Goal: Task Accomplishment & Management: Complete application form

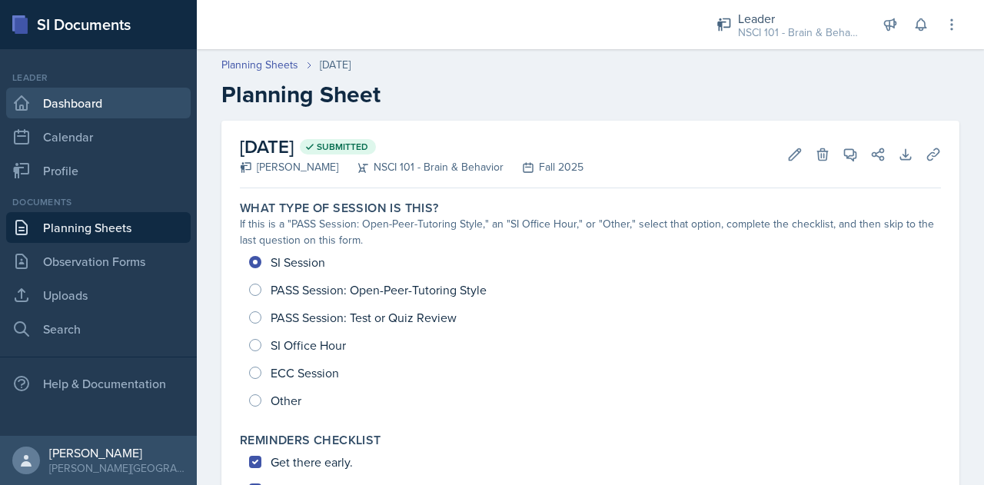
click at [91, 108] on link "Dashboard" at bounding box center [98, 103] width 184 height 31
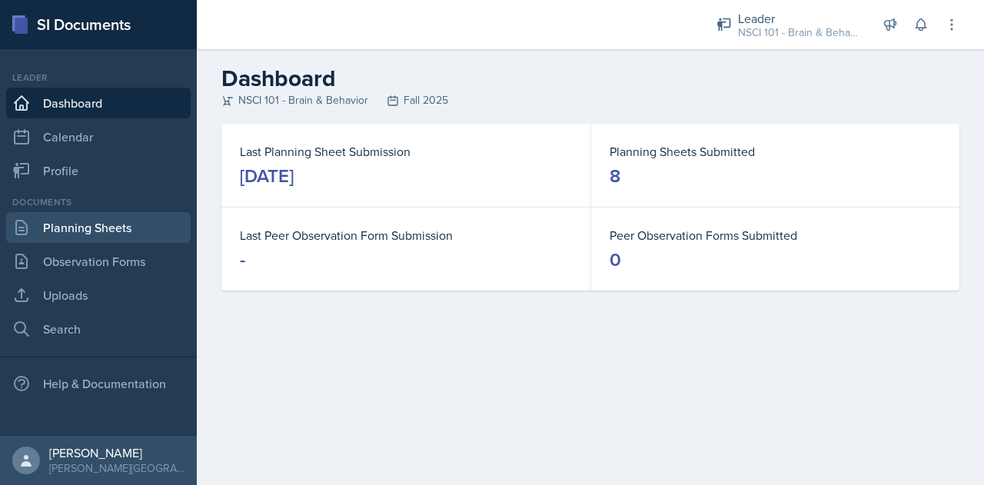
click at [98, 227] on link "Planning Sheets" at bounding box center [98, 227] width 184 height 31
click at [77, 228] on link "Planning Sheets" at bounding box center [98, 227] width 184 height 31
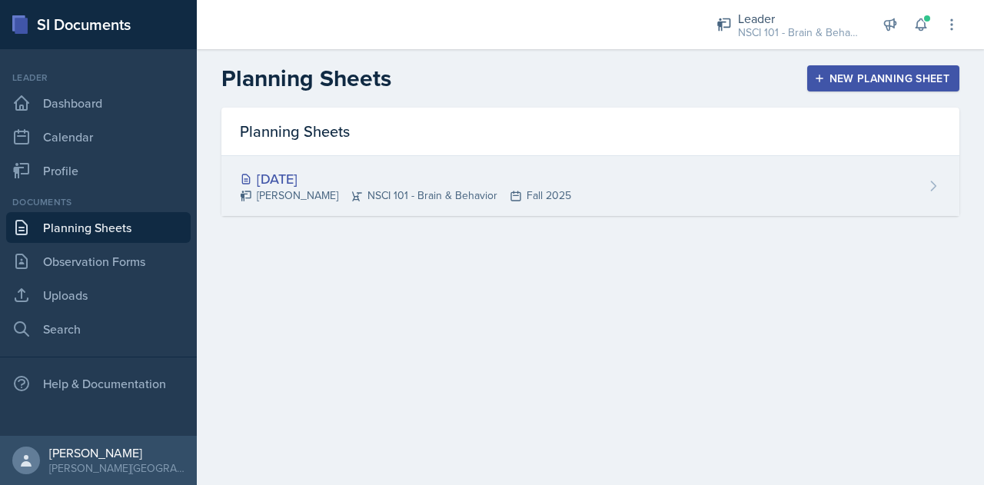
click at [928, 181] on icon at bounding box center [932, 185] width 15 height 15
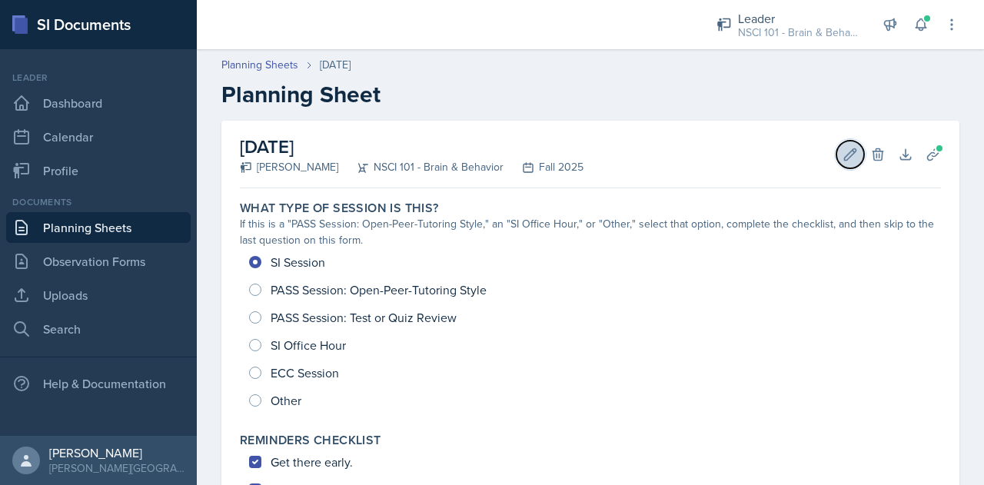
click at [845, 152] on icon at bounding box center [851, 154] width 12 height 12
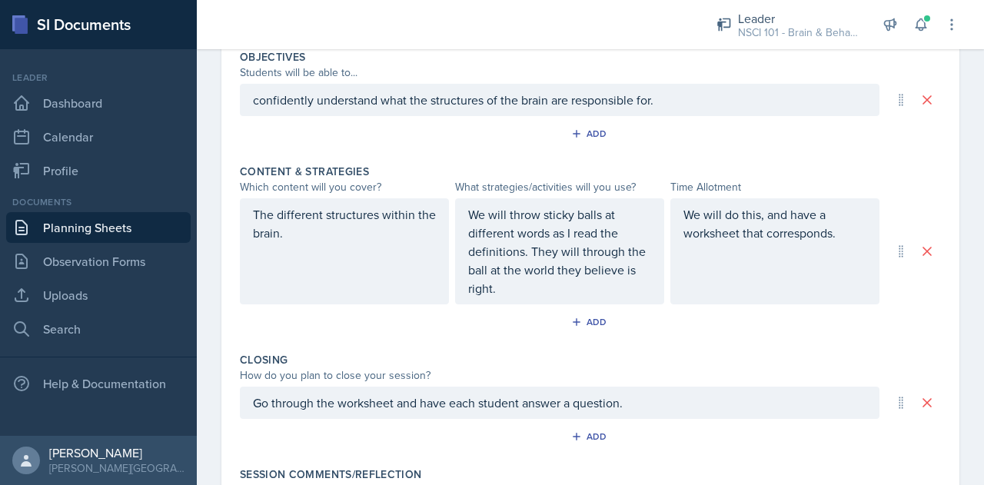
scroll to position [748, 0]
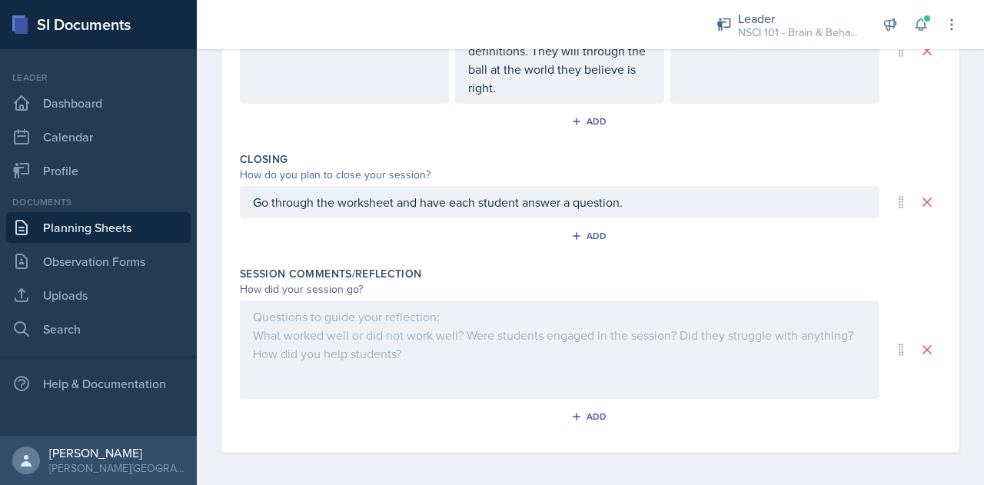
click at [420, 334] on div at bounding box center [559, 350] width 639 height 98
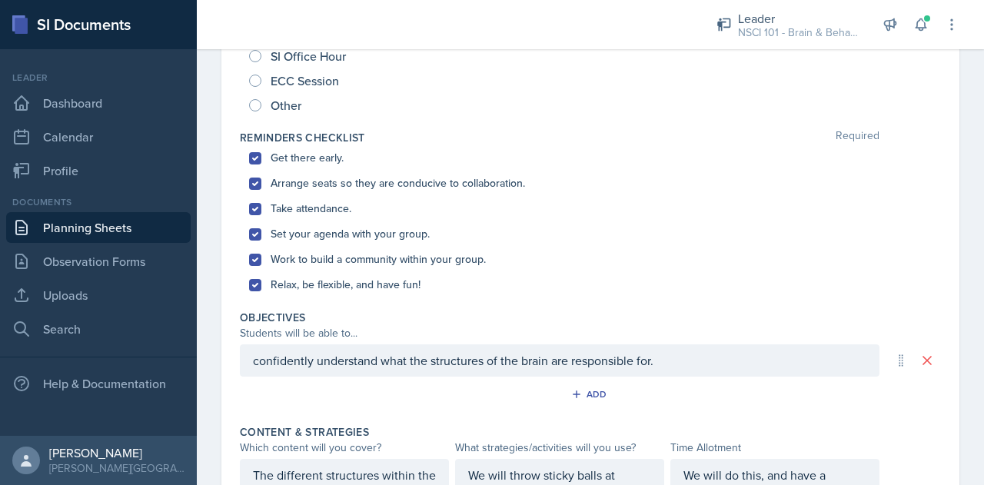
scroll to position [0, 0]
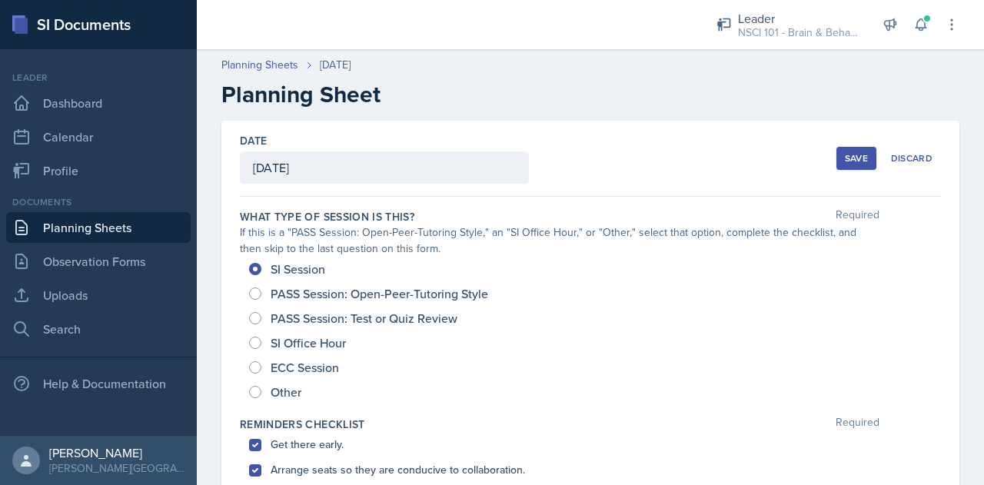
click at [855, 156] on div "Save" at bounding box center [856, 158] width 23 height 12
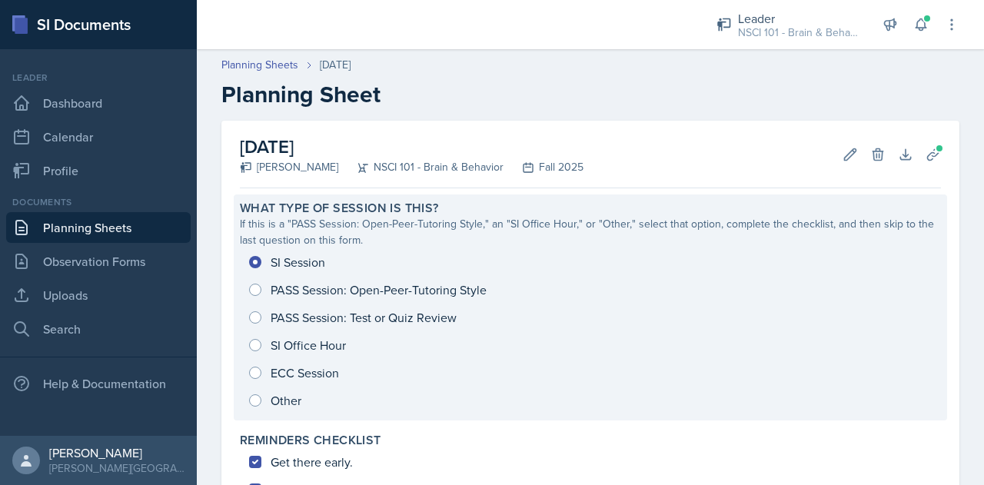
scroll to position [593, 0]
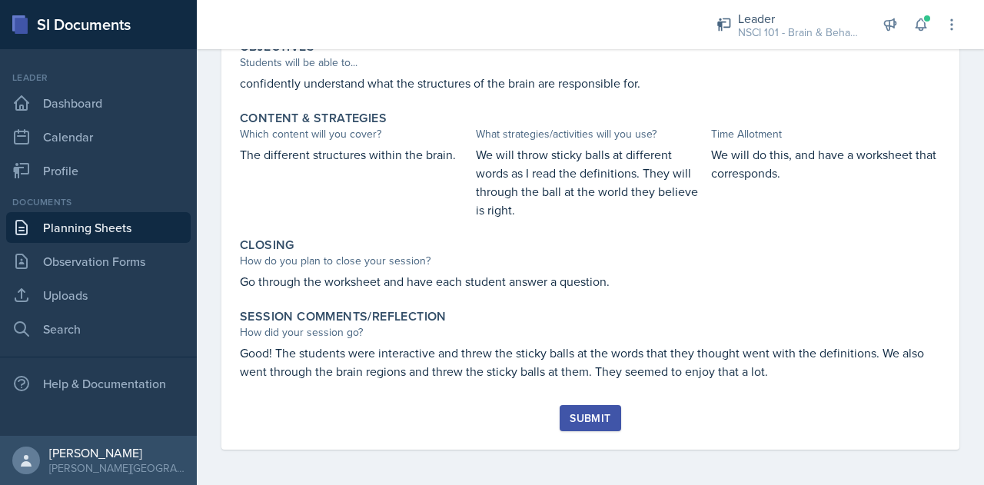
click at [590, 419] on div "Submit" at bounding box center [590, 418] width 41 height 12
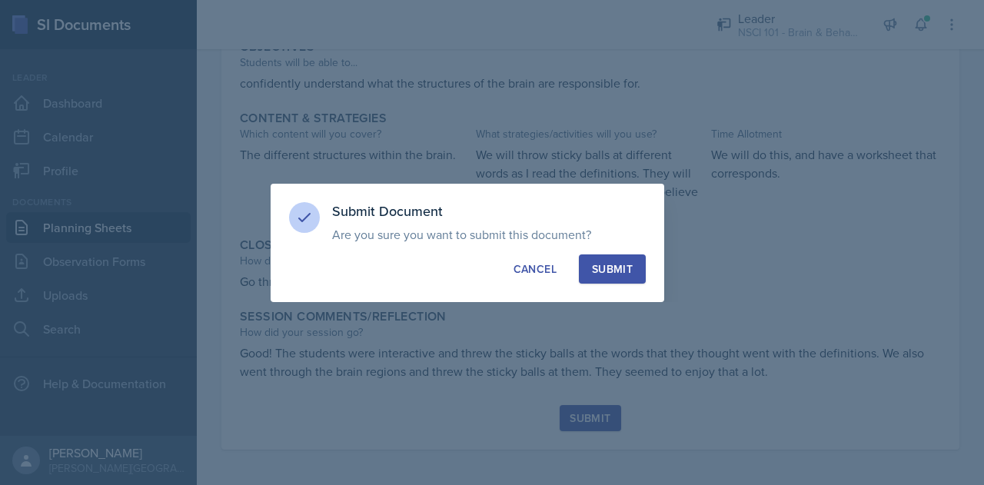
click at [606, 274] on div "Submit" at bounding box center [612, 268] width 41 height 15
radio input "true"
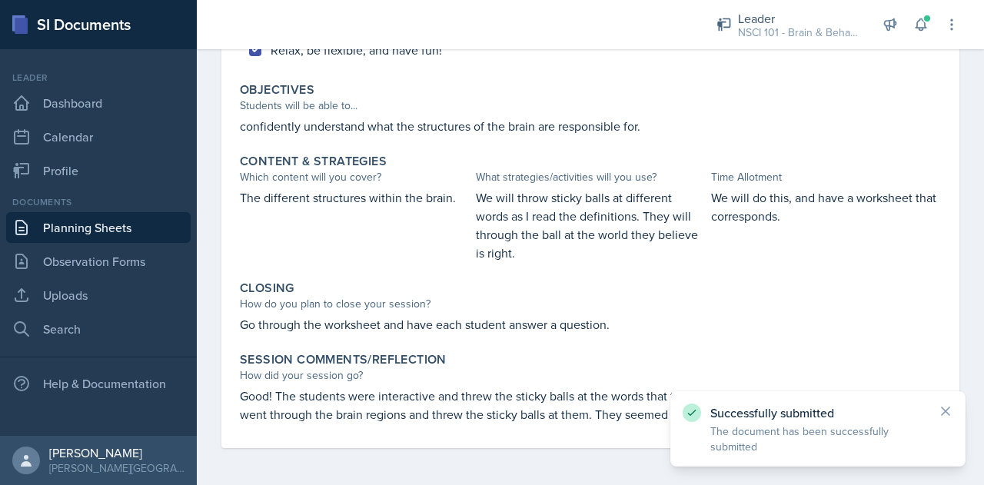
scroll to position [550, 0]
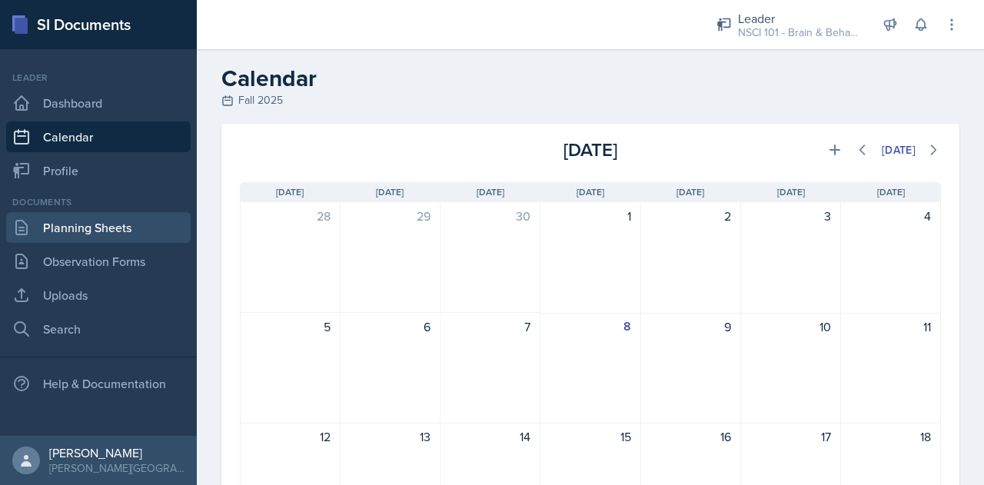
click at [75, 231] on link "Planning Sheets" at bounding box center [98, 227] width 184 height 31
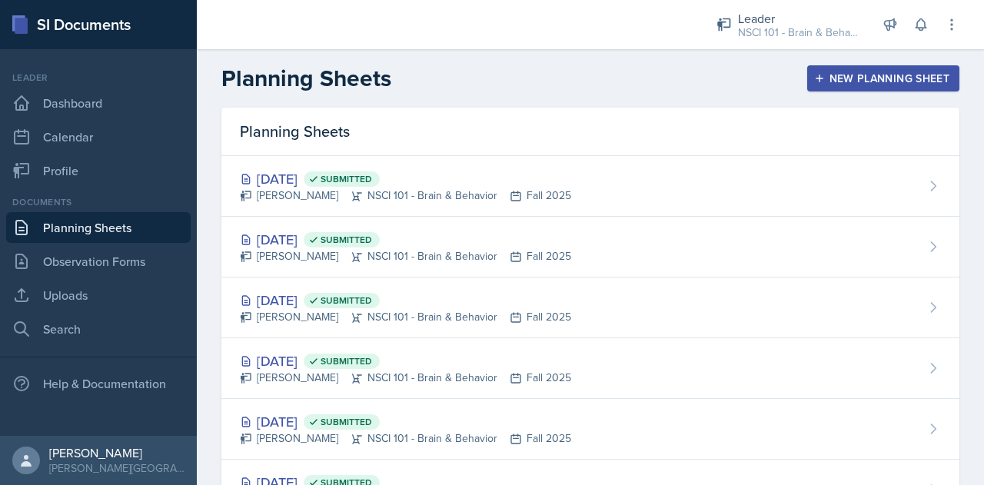
click at [835, 81] on div "New Planning Sheet" at bounding box center [883, 78] width 132 height 12
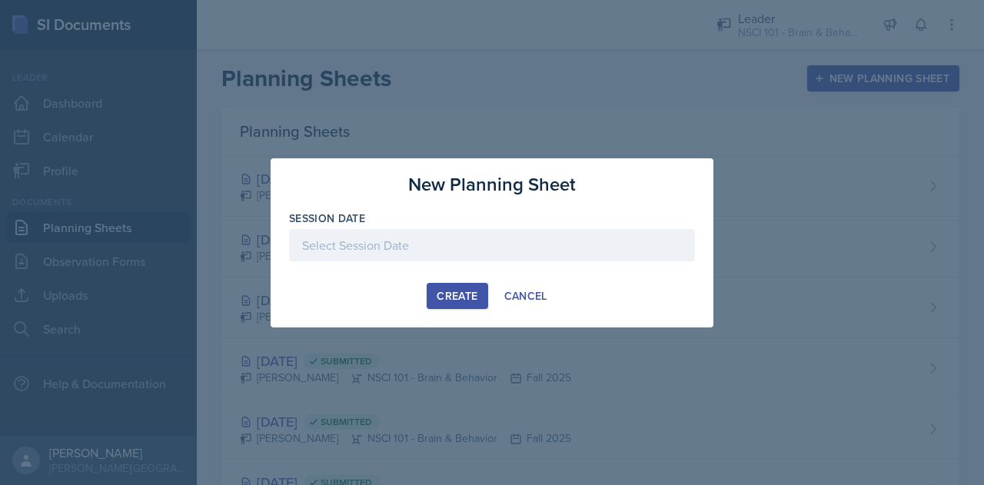
click at [527, 237] on div at bounding box center [492, 245] width 406 height 32
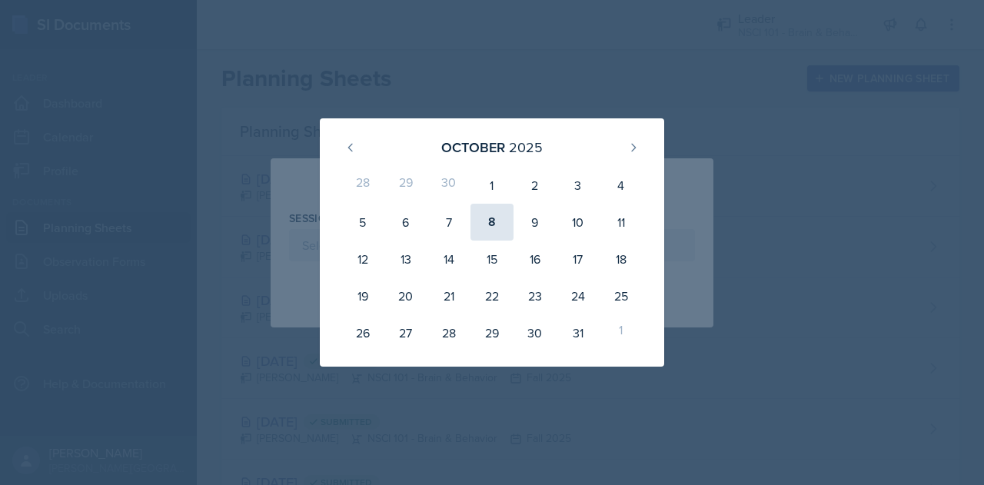
click at [497, 233] on div "8" at bounding box center [491, 222] width 43 height 37
type input "[DATE]"
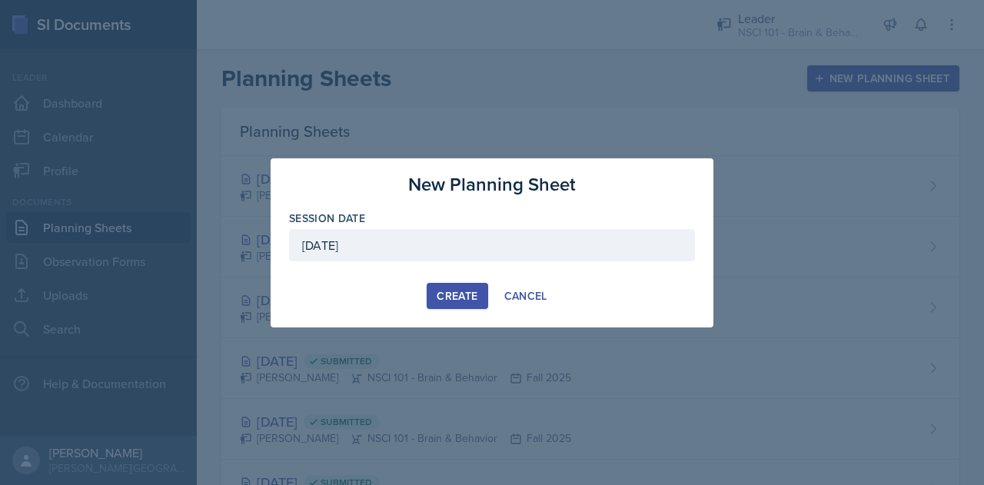
click at [467, 290] on div "Create" at bounding box center [457, 296] width 41 height 12
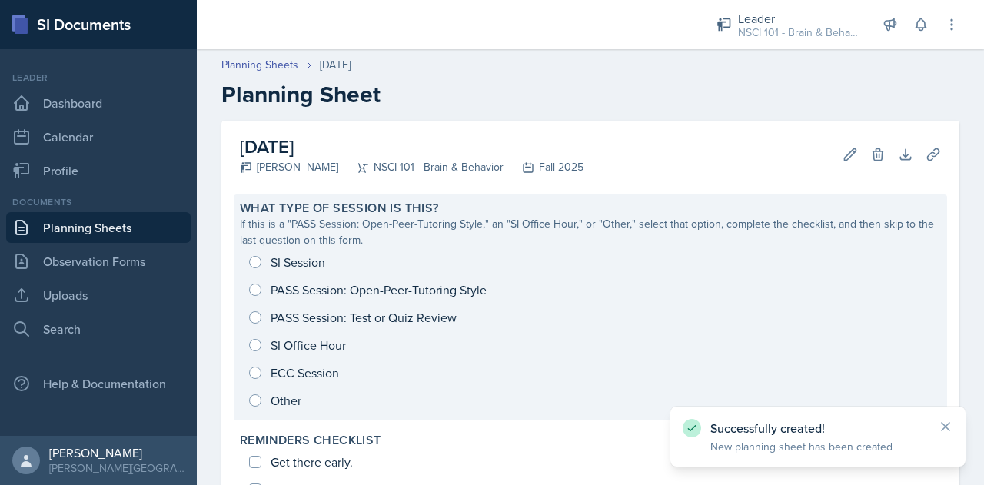
click at [303, 257] on div "SI Session PASS Session: Open-Peer-Tutoring Style PASS Session: Test or Quiz Re…" at bounding box center [590, 331] width 701 height 166
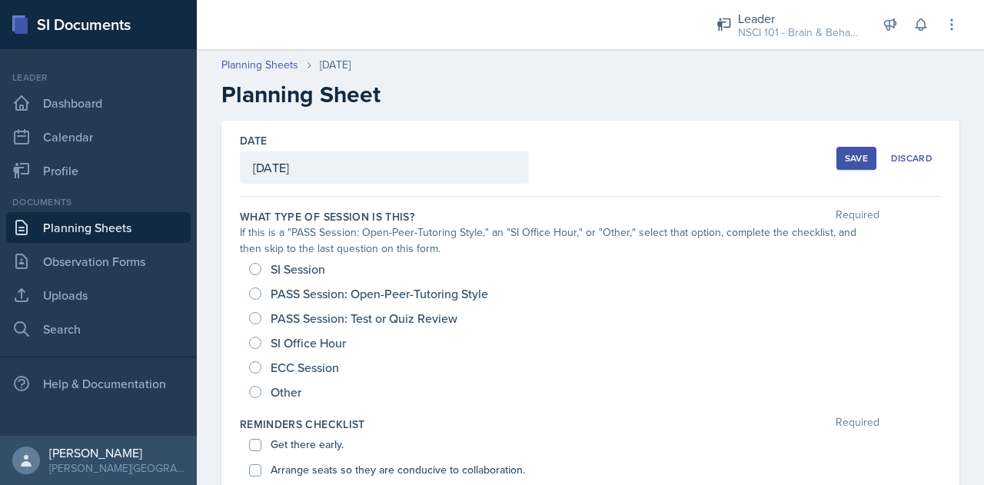
click at [294, 262] on span "SI Session" at bounding box center [298, 268] width 55 height 15
click at [261, 263] on input "SI Session" at bounding box center [255, 269] width 12 height 12
radio input "true"
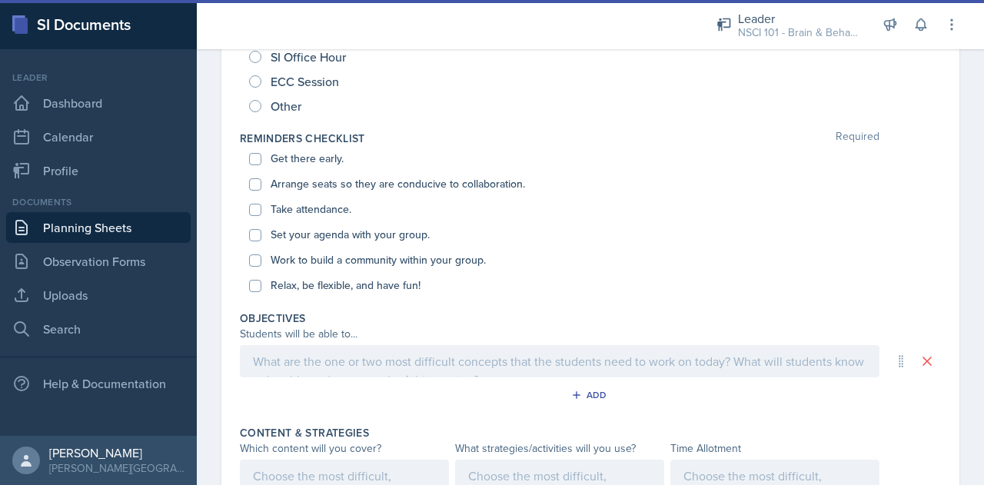
scroll to position [287, 0]
click at [252, 160] on input "Get there early." at bounding box center [255, 157] width 12 height 12
checkbox input "true"
click at [260, 184] on input "Arrange seats so they are conducive to collaboration." at bounding box center [255, 183] width 12 height 12
checkbox input "true"
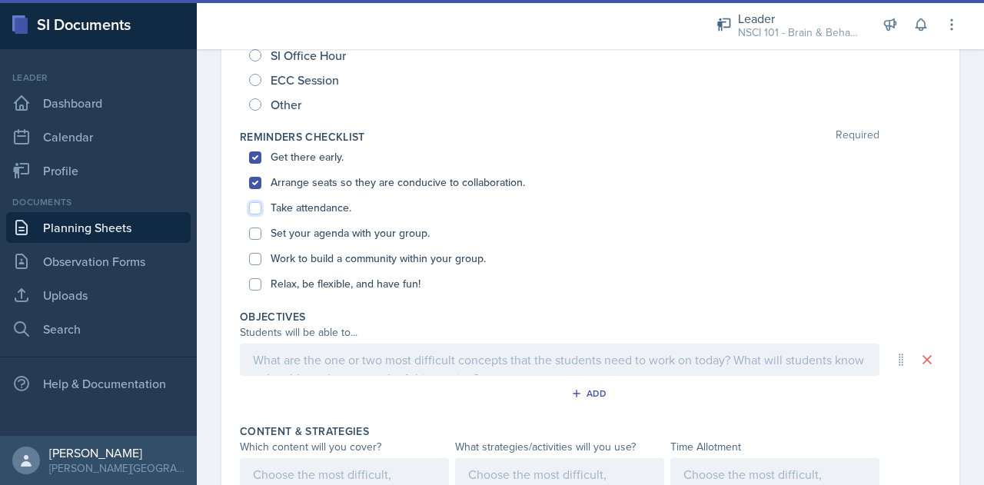
click at [255, 210] on input "Take attendance." at bounding box center [255, 208] width 12 height 12
checkbox input "true"
click at [257, 234] on input "Set your agenda with your group." at bounding box center [255, 234] width 12 height 12
checkbox input "true"
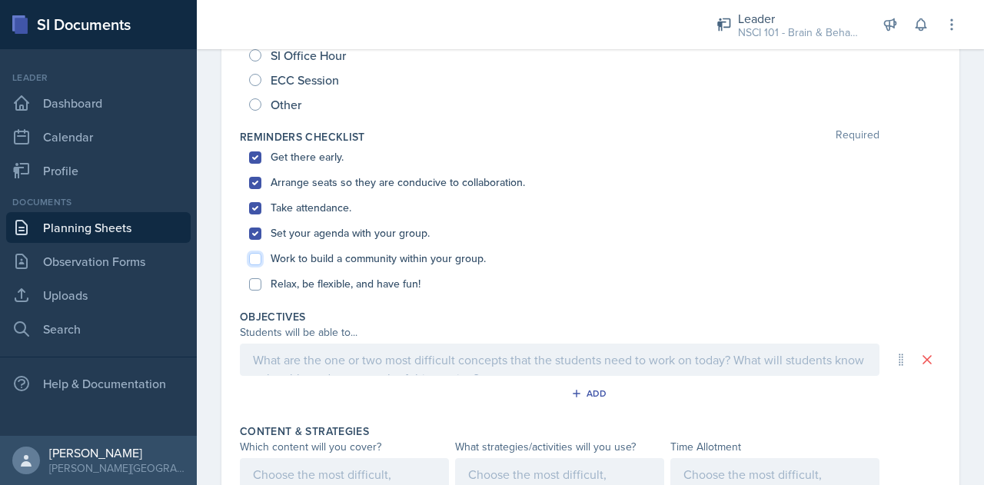
click at [257, 259] on input "Work to build a community within your group." at bounding box center [255, 259] width 12 height 12
checkbox input "true"
click at [255, 285] on input "Relax, be flexible, and have fun!" at bounding box center [255, 284] width 12 height 12
checkbox input "true"
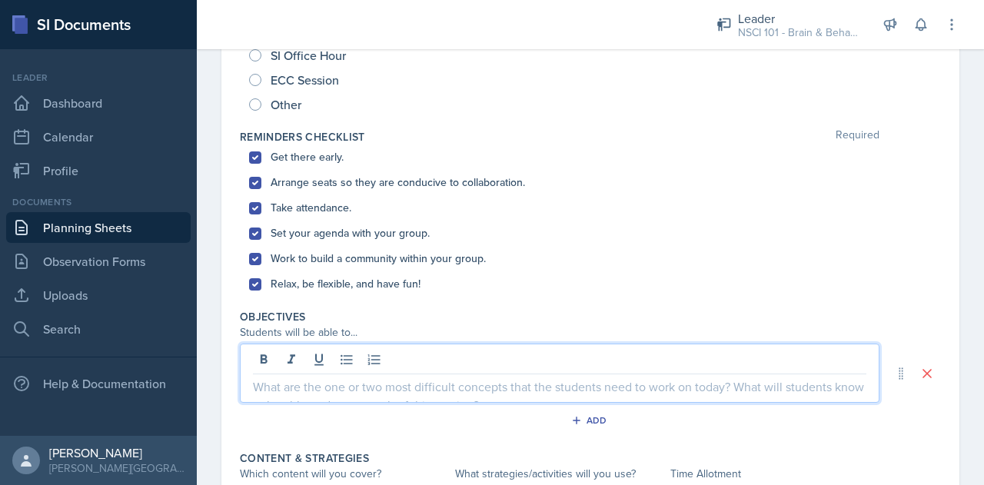
click at [295, 360] on div at bounding box center [559, 373] width 639 height 59
click at [522, 390] on p "confidently know the functions of the brain strucutres and locate the structure…" at bounding box center [559, 386] width 613 height 18
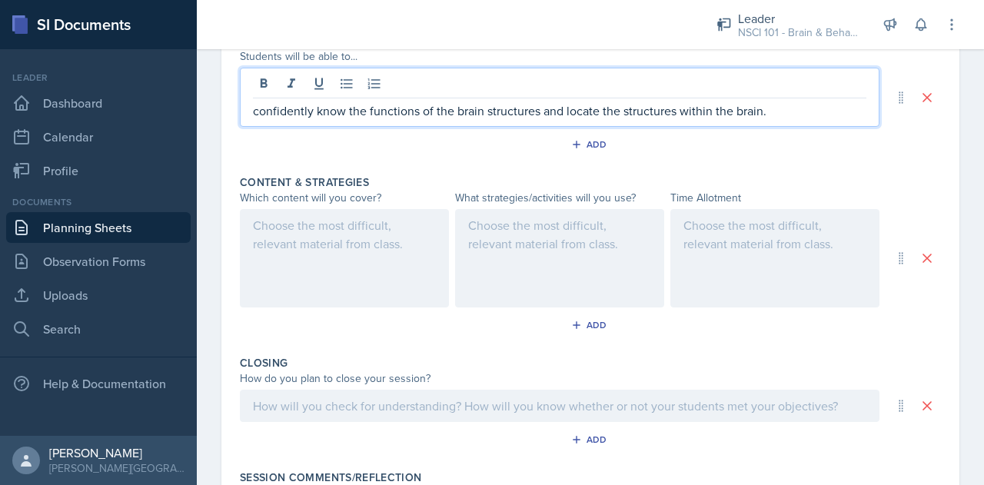
click at [312, 259] on div at bounding box center [344, 258] width 209 height 98
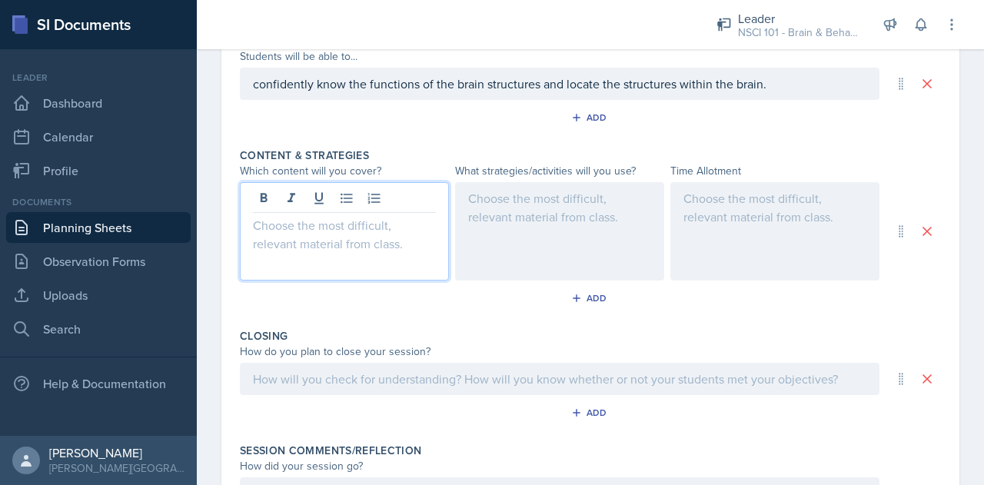
scroll to position [590, 0]
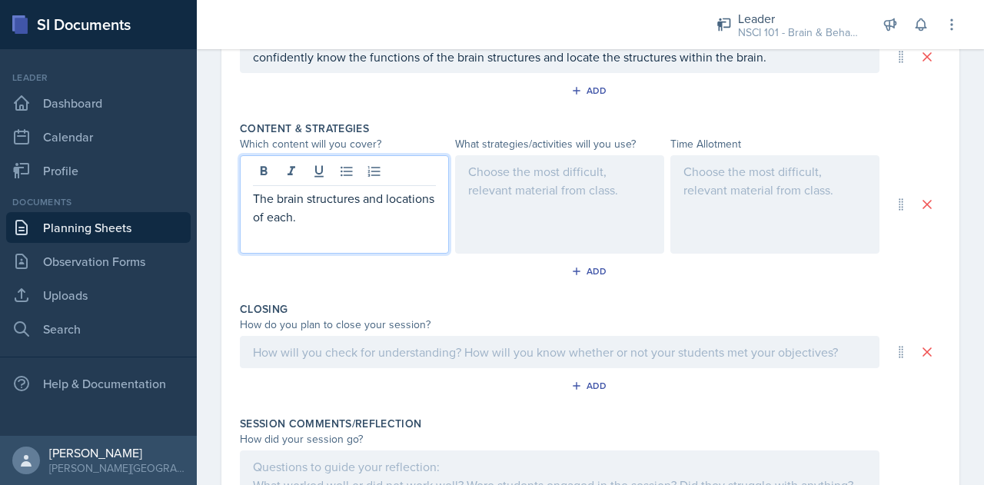
click at [546, 194] on div at bounding box center [559, 204] width 209 height 98
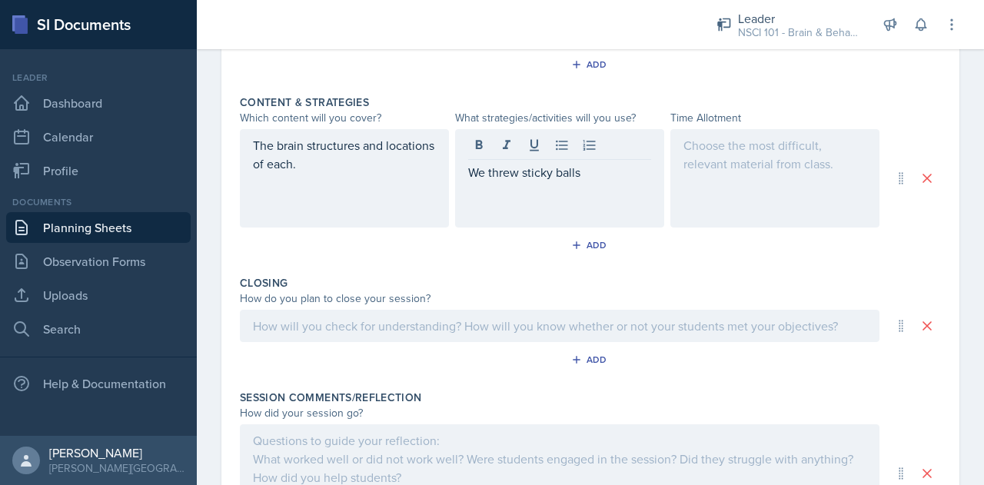
click at [755, 188] on div at bounding box center [774, 178] width 209 height 98
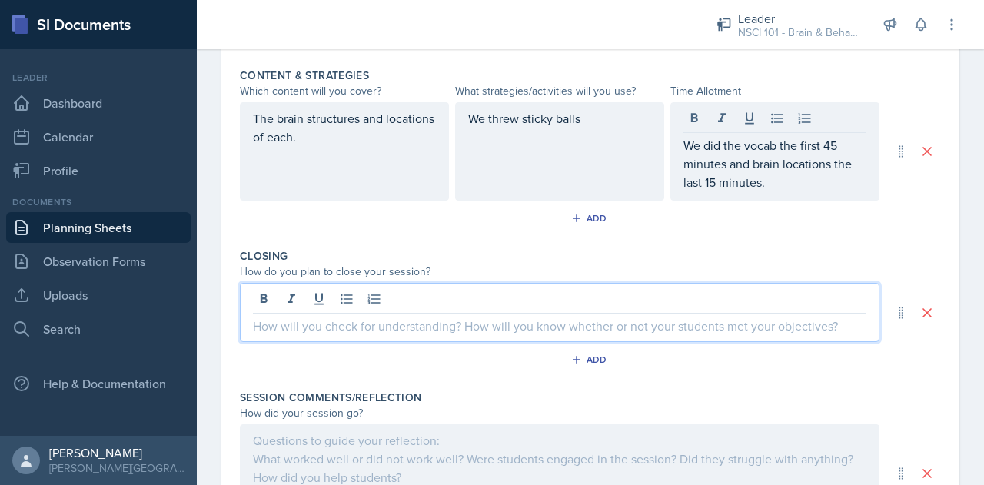
click at [268, 287] on div at bounding box center [559, 312] width 639 height 59
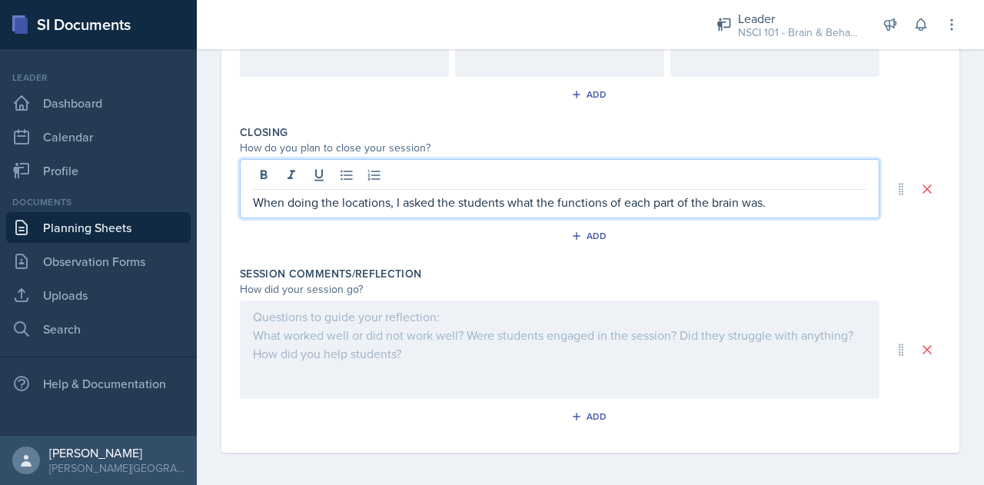
click at [394, 340] on div at bounding box center [559, 350] width 639 height 98
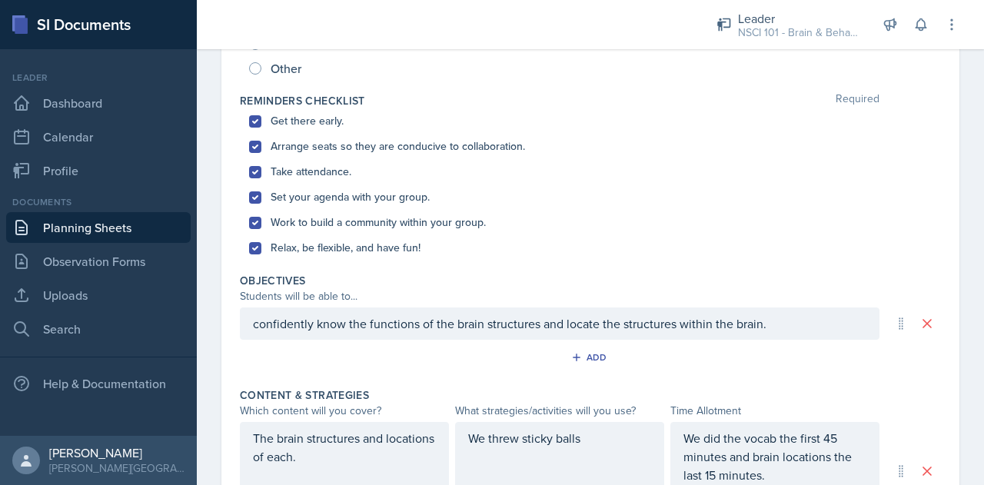
scroll to position [0, 0]
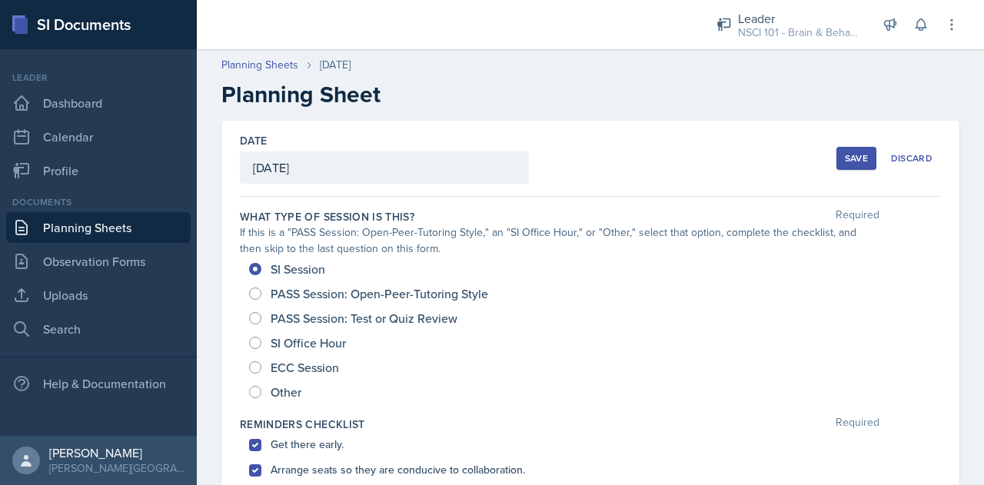
click at [845, 162] on div "Save" at bounding box center [856, 158] width 23 height 12
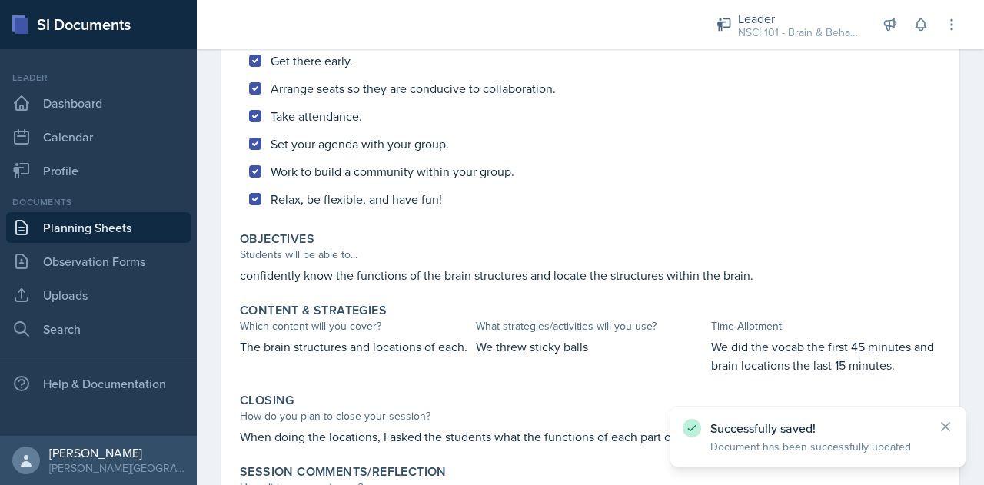
scroll to position [556, 0]
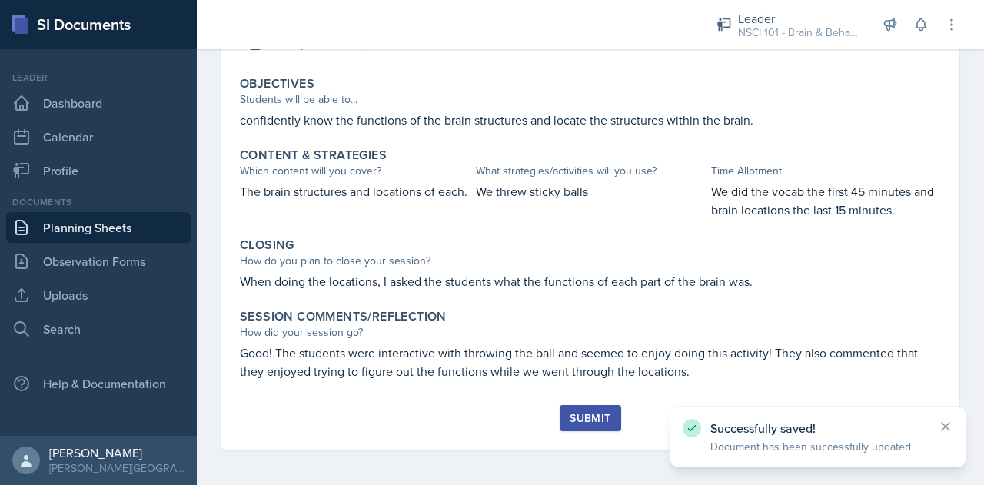
click at [571, 427] on button "Submit" at bounding box center [590, 418] width 61 height 26
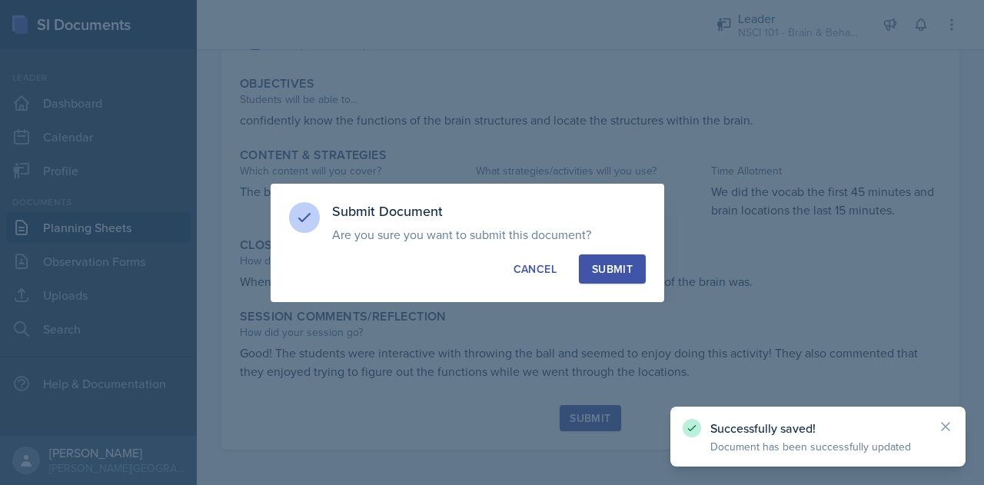
click at [610, 264] on div "Submit" at bounding box center [612, 268] width 41 height 15
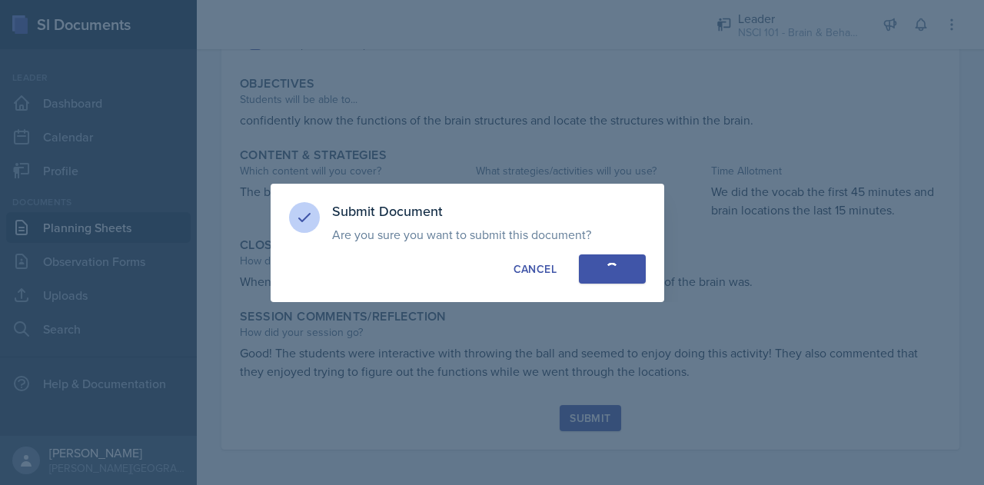
radio input "true"
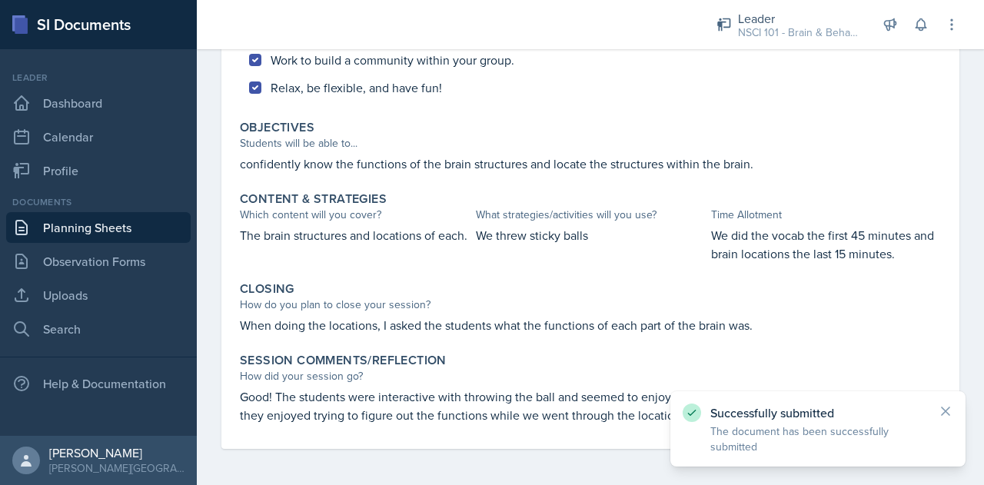
scroll to position [0, 0]
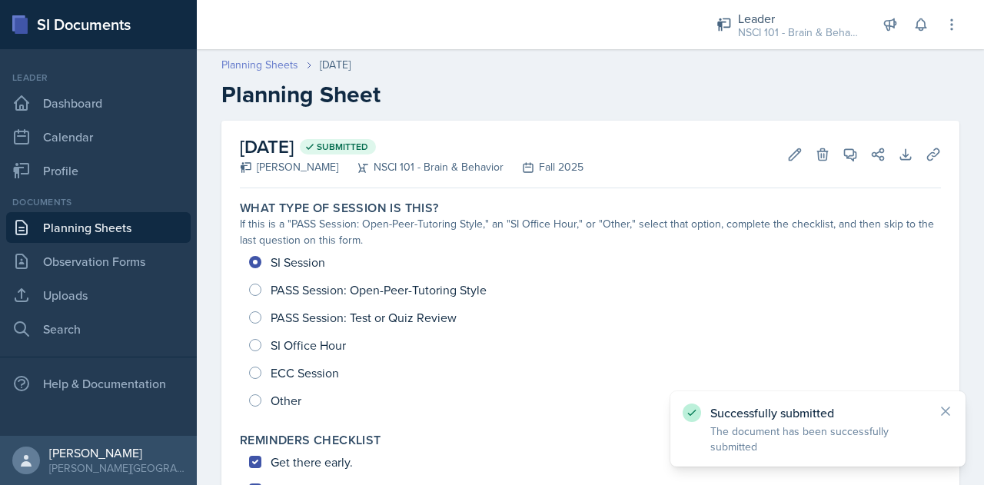
click at [252, 65] on link "Planning Sheets" at bounding box center [259, 65] width 77 height 16
